Goal: Transaction & Acquisition: Purchase product/service

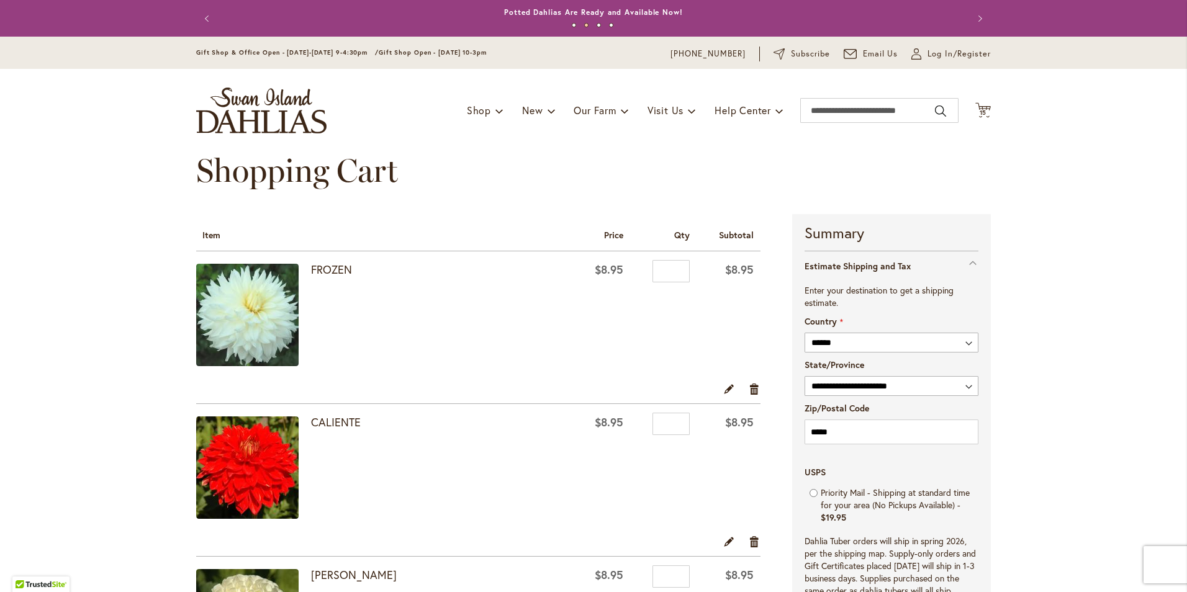
select select "**"
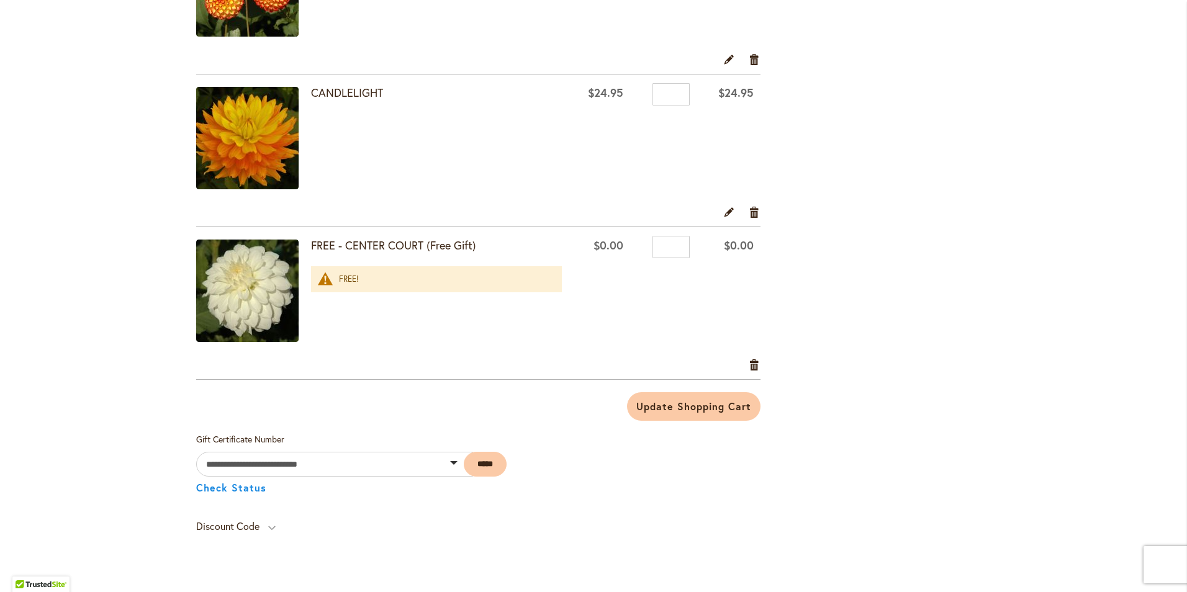
scroll to position [2173, 0]
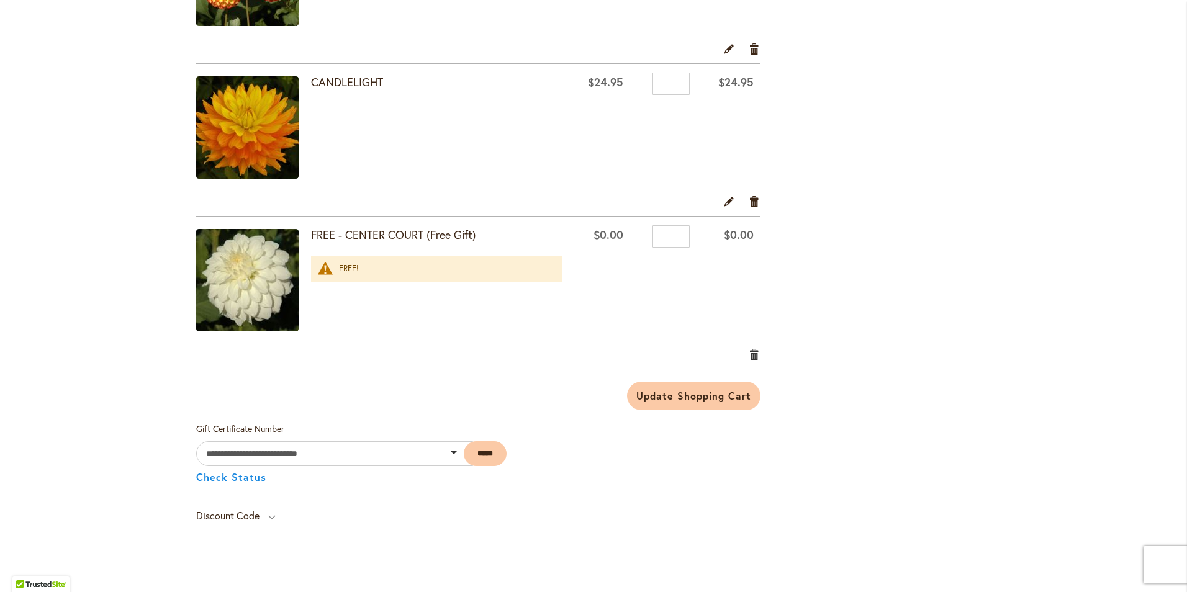
click at [752, 354] on link "Remove item" at bounding box center [755, 354] width 12 height 14
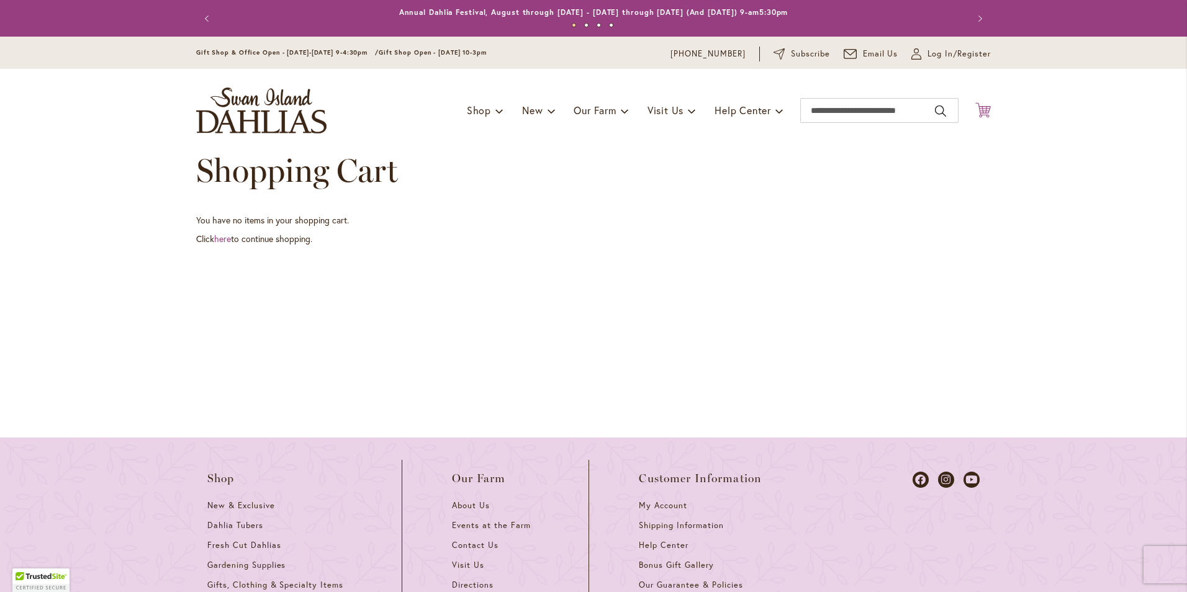
click at [985, 109] on icon "Cart .cls-1 { fill: #231f20; }" at bounding box center [983, 110] width 16 height 16
